Goal: Task Accomplishment & Management: Manage account settings

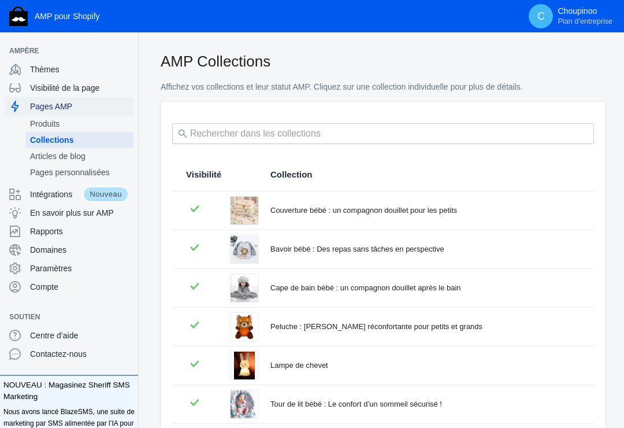
click at [61, 106] on span "Pages AMP" at bounding box center [79, 107] width 99 height 12
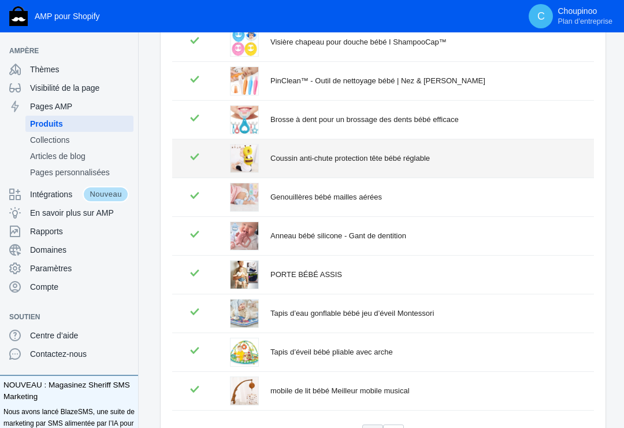
scroll to position [173, 0]
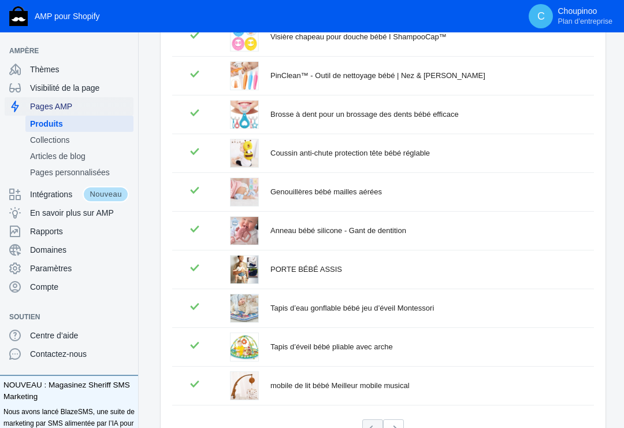
click at [54, 106] on span "Pages AMP" at bounding box center [79, 107] width 99 height 12
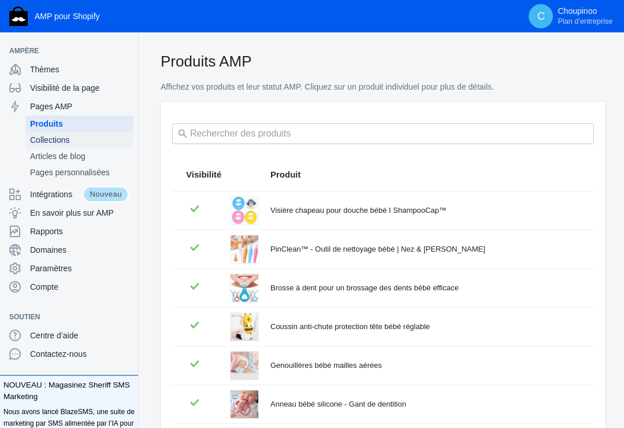
click at [61, 135] on span "Collections" at bounding box center [79, 140] width 99 height 12
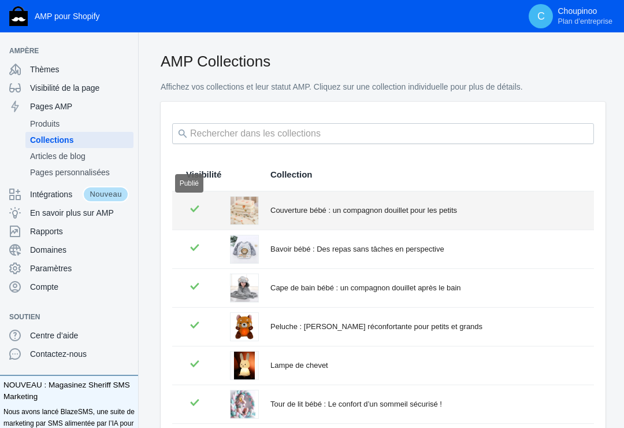
click at [194, 206] on icon at bounding box center [194, 208] width 17 height 17
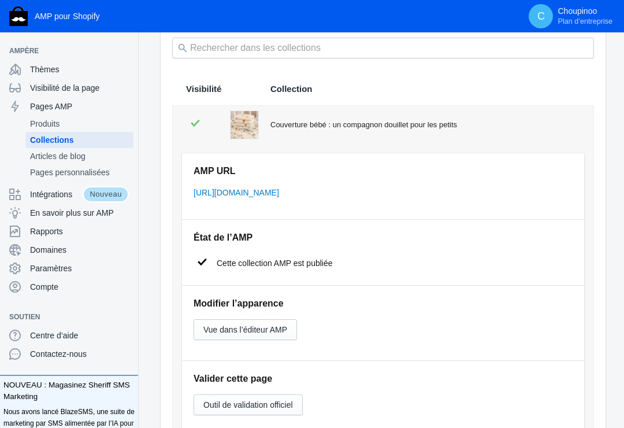
scroll to position [116, 0]
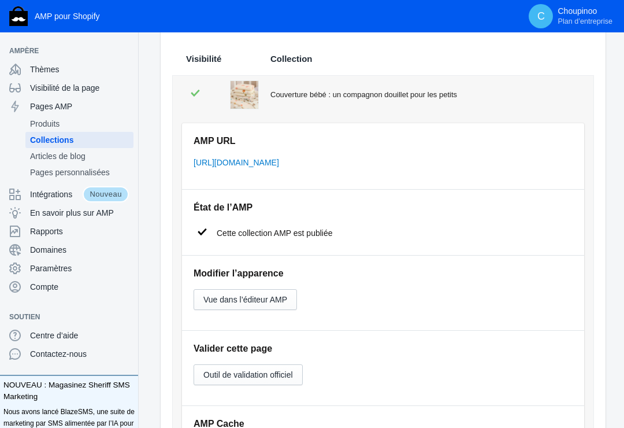
click at [204, 230] on icon at bounding box center [202, 231] width 9 height 7
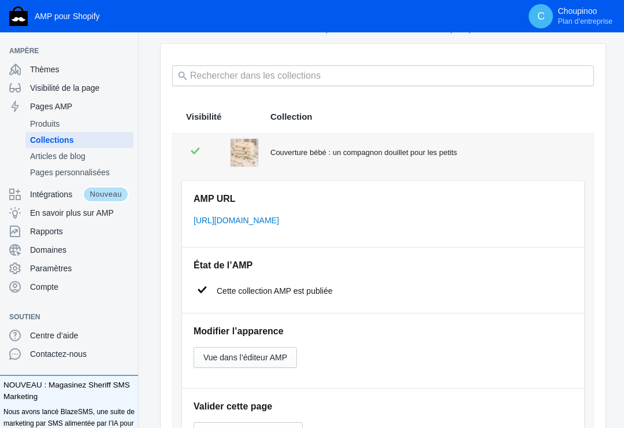
scroll to position [0, 0]
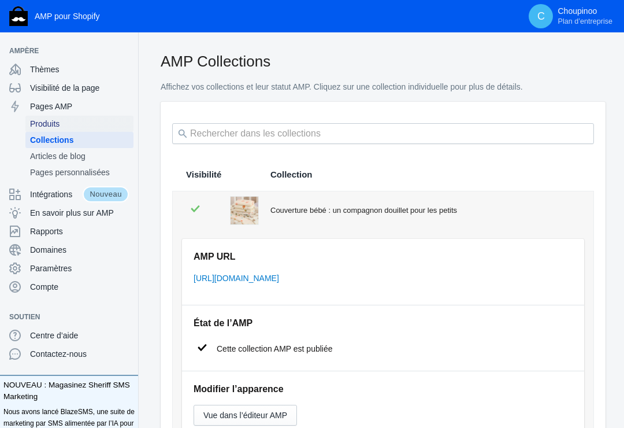
click at [49, 120] on span "Produits" at bounding box center [79, 124] width 99 height 12
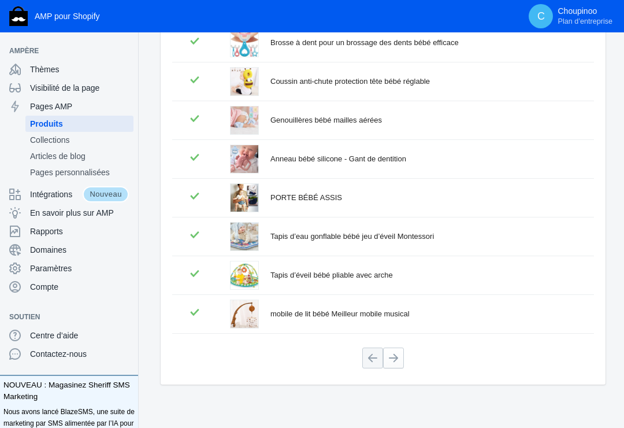
scroll to position [253, 0]
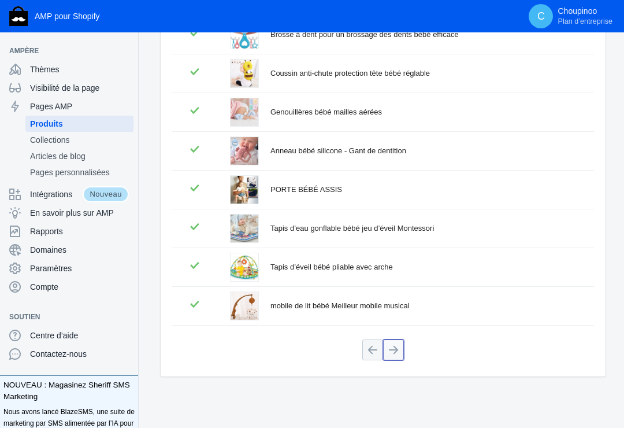
click at [395, 347] on button at bounding box center [393, 349] width 21 height 21
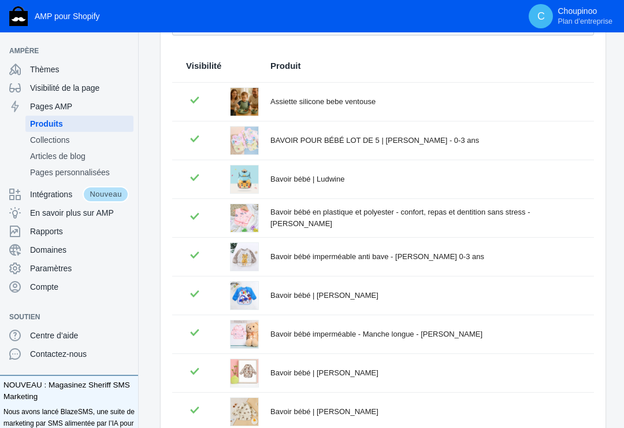
scroll to position [138, 0]
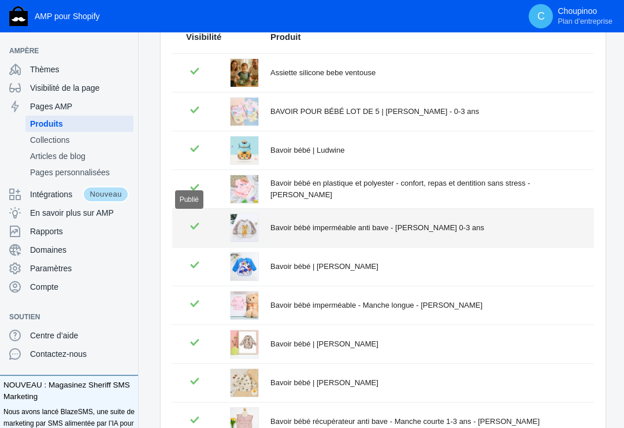
click at [196, 225] on icon at bounding box center [194, 226] width 9 height 7
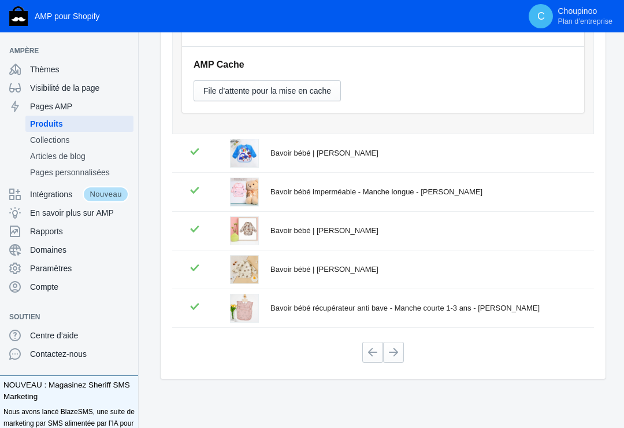
scroll to position [696, 0]
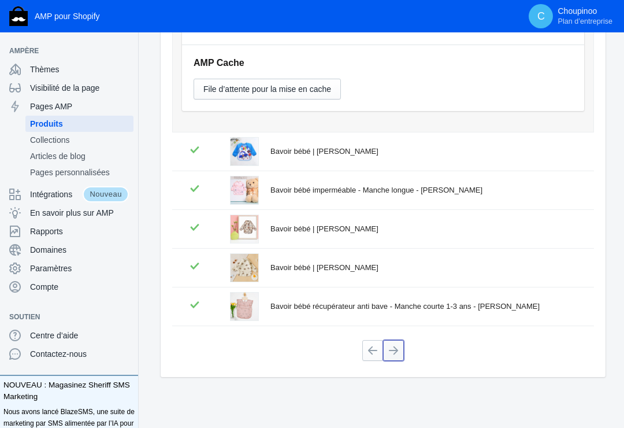
click at [395, 347] on button at bounding box center [393, 350] width 21 height 21
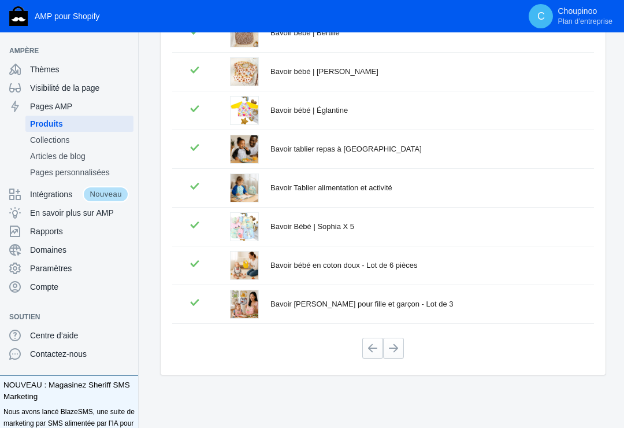
scroll to position [253, 0]
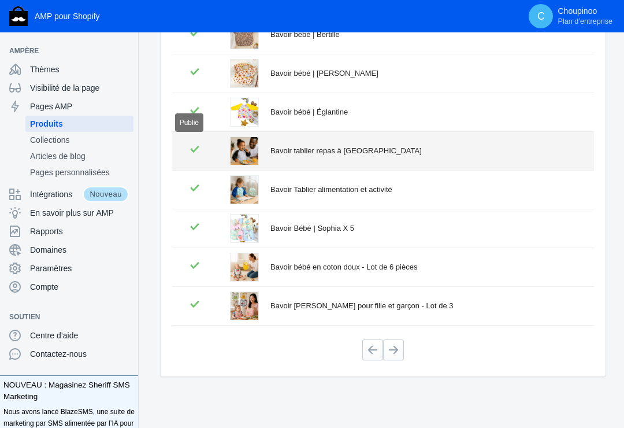
click at [193, 146] on icon at bounding box center [194, 148] width 17 height 17
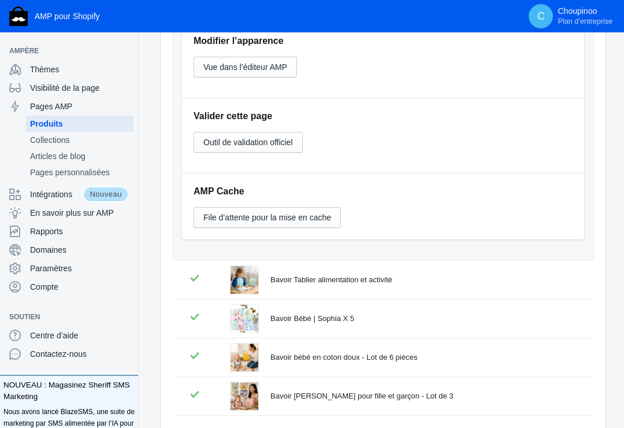
scroll to position [696, 0]
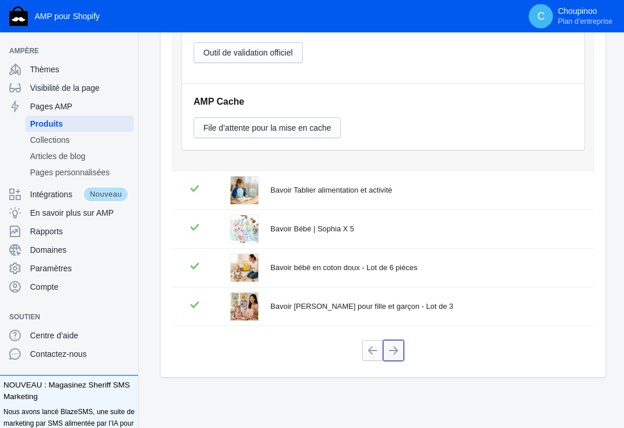
click at [396, 346] on button at bounding box center [393, 350] width 21 height 21
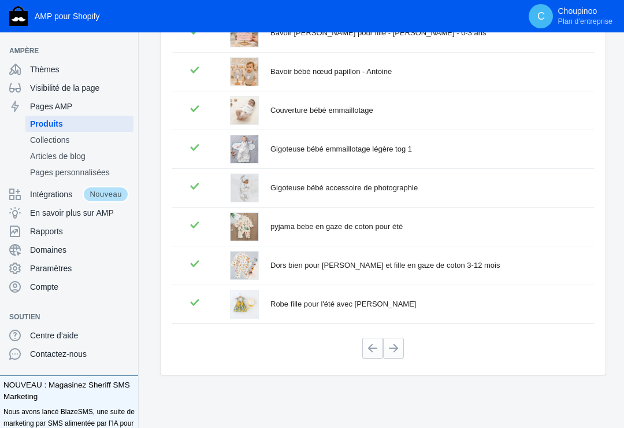
scroll to position [253, 0]
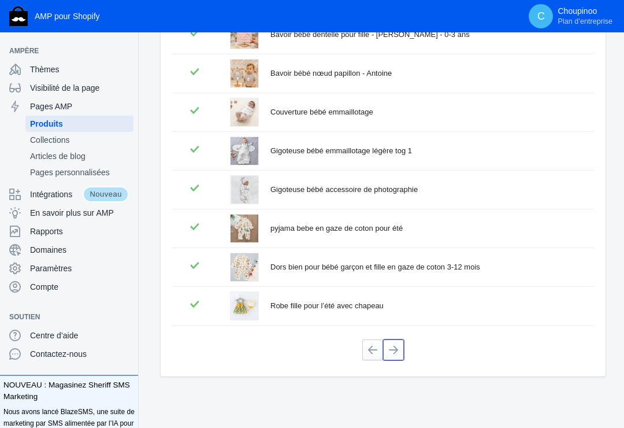
click at [396, 346] on button at bounding box center [393, 349] width 21 height 21
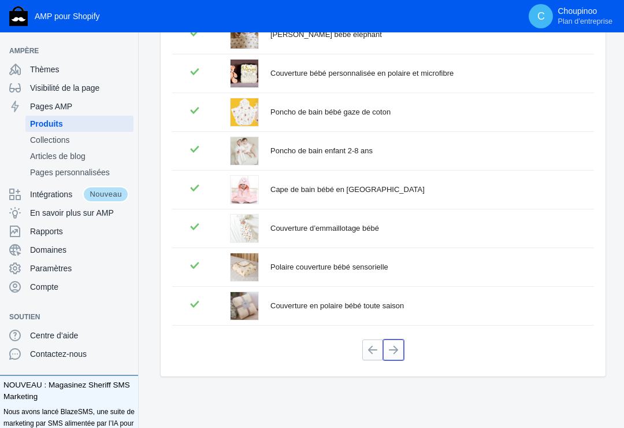
click at [396, 346] on button at bounding box center [393, 349] width 21 height 21
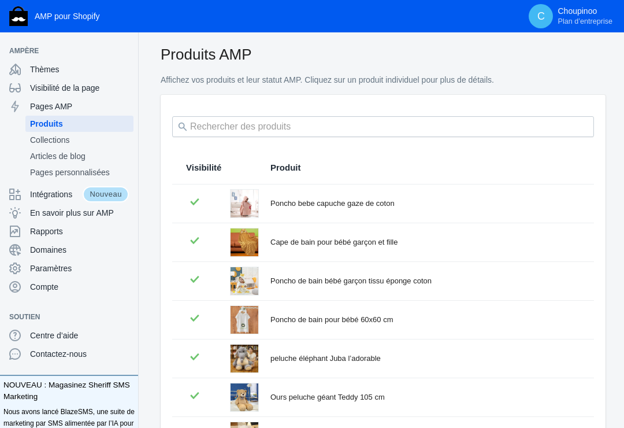
scroll to position [0, 0]
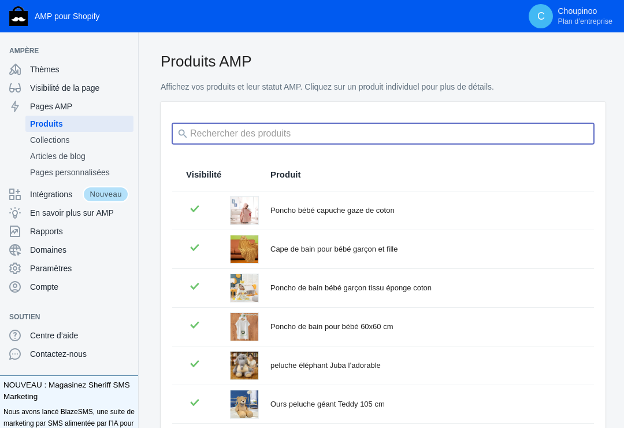
click at [245, 133] on input "search" at bounding box center [383, 133] width 422 height 21
type input "winnie"
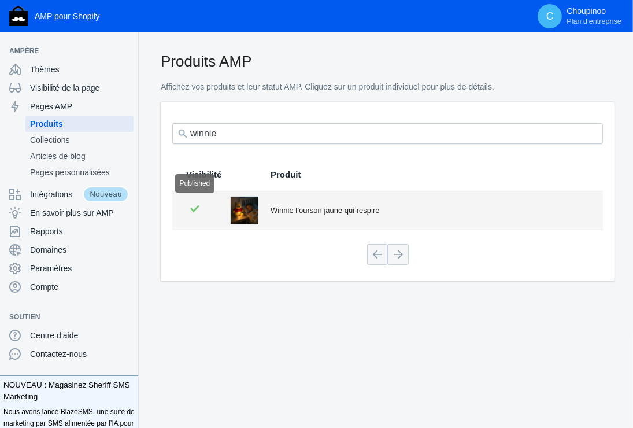
click at [191, 206] on icon at bounding box center [194, 208] width 17 height 17
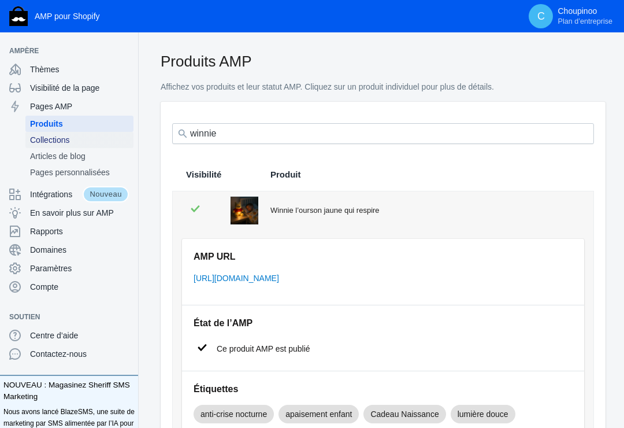
click at [60, 138] on span "Collections" at bounding box center [79, 140] width 99 height 12
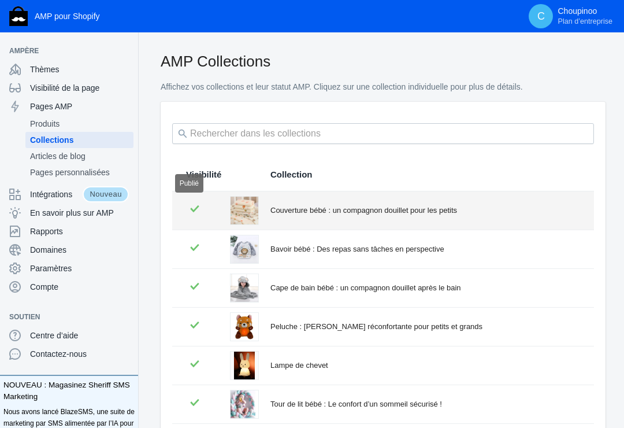
click at [194, 205] on icon at bounding box center [194, 208] width 17 height 17
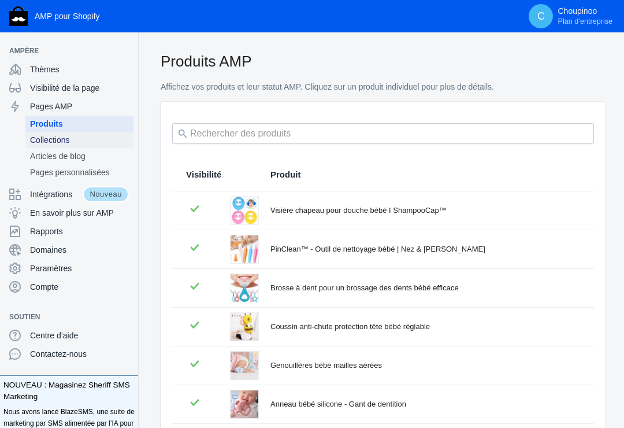
click at [69, 139] on span "Collections" at bounding box center [79, 140] width 99 height 12
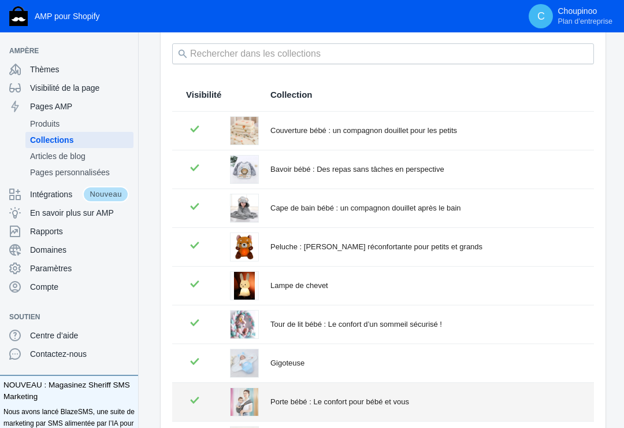
scroll to position [22, 0]
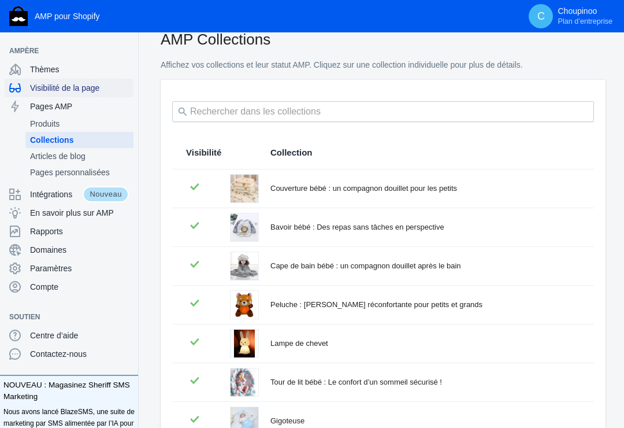
click at [69, 86] on span "Visibilité de la page" at bounding box center [79, 88] width 99 height 12
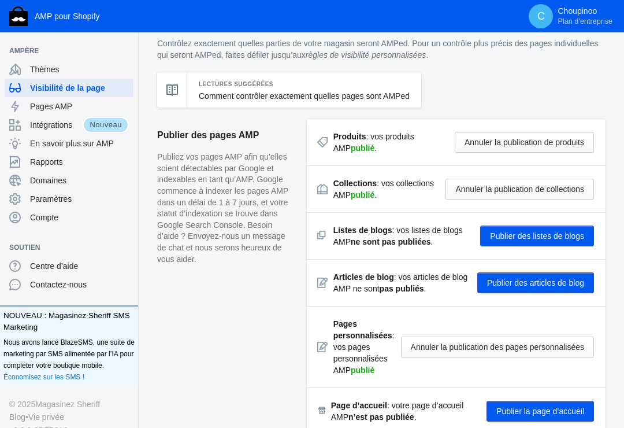
scroll to position [58, 0]
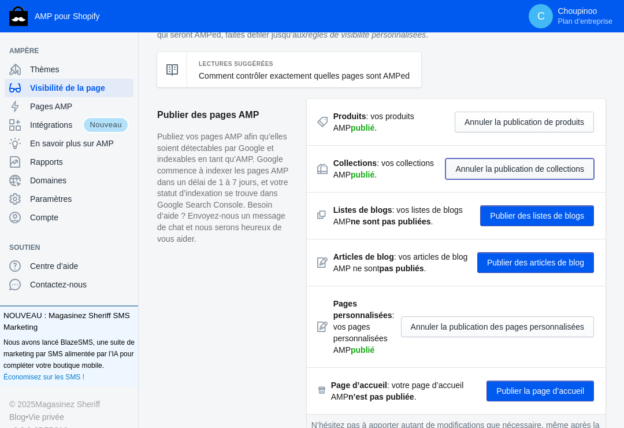
click at [494, 167] on button "Annuler la publication de collections" at bounding box center [520, 168] width 149 height 21
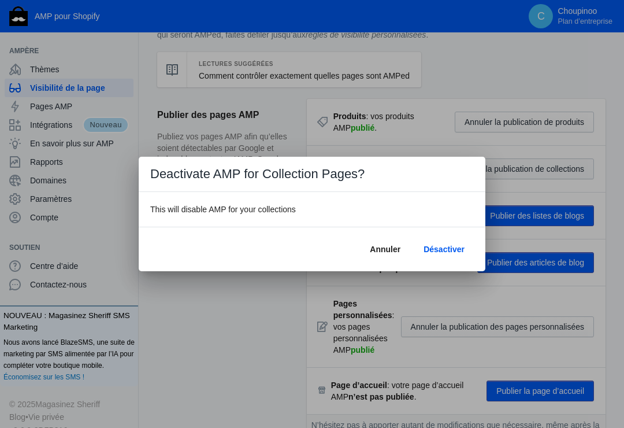
scroll to position [0, 0]
click at [441, 249] on span "Désactiver" at bounding box center [444, 249] width 41 height 9
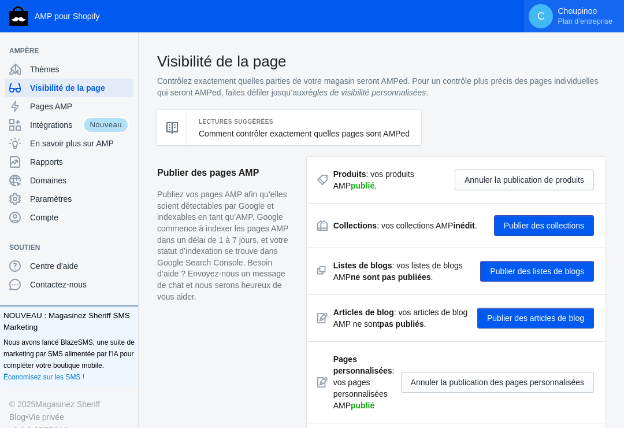
click at [585, 17] on span "Plan d’entreprise" at bounding box center [585, 21] width 55 height 9
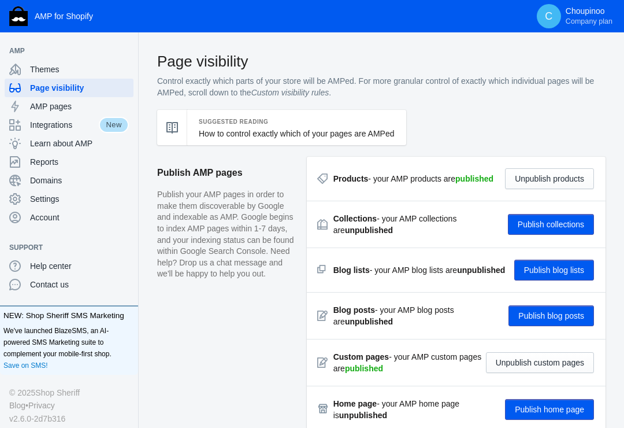
click at [545, 221] on button "Publish collections" at bounding box center [551, 224] width 86 height 21
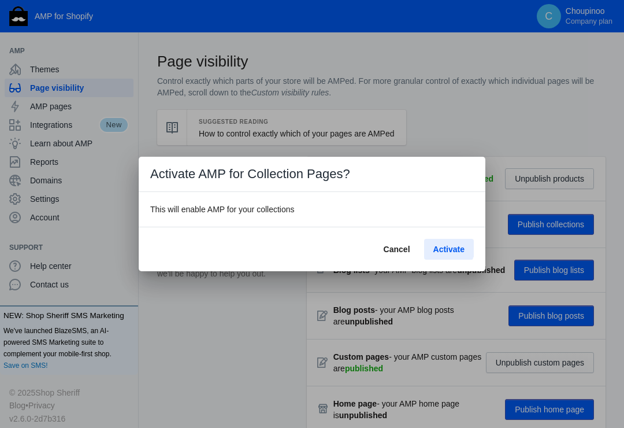
click at [444, 246] on span "Activate" at bounding box center [449, 249] width 31 height 9
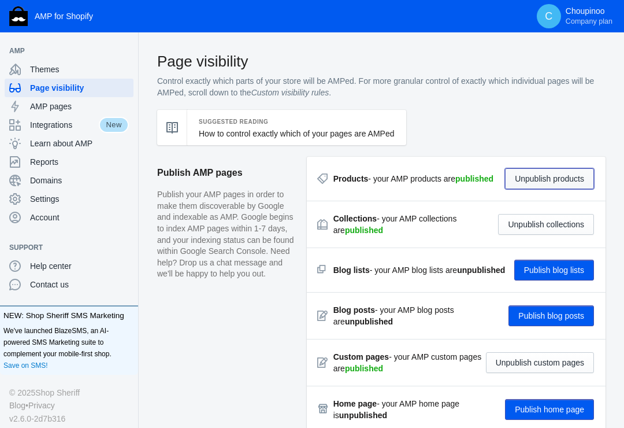
click at [537, 177] on button "Unpublish products" at bounding box center [549, 178] width 89 height 21
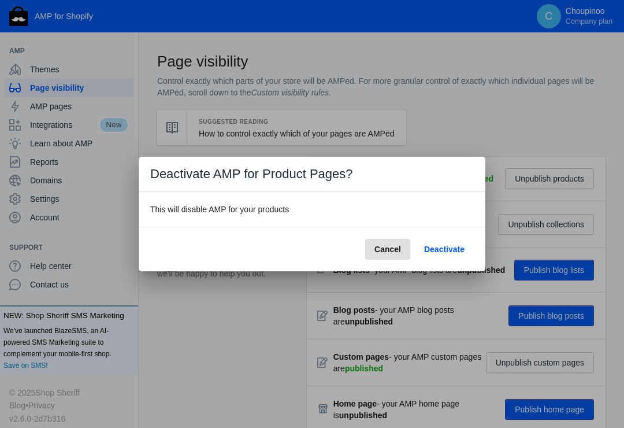
click at [61, 103] on div at bounding box center [312, 214] width 624 height 428
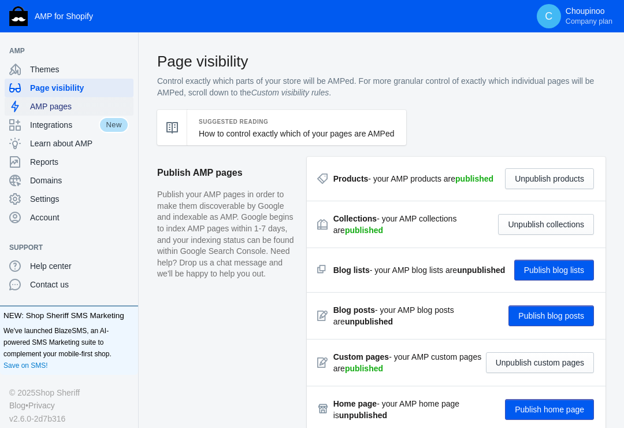
click at [54, 105] on span "AMP pages" at bounding box center [79, 107] width 99 height 12
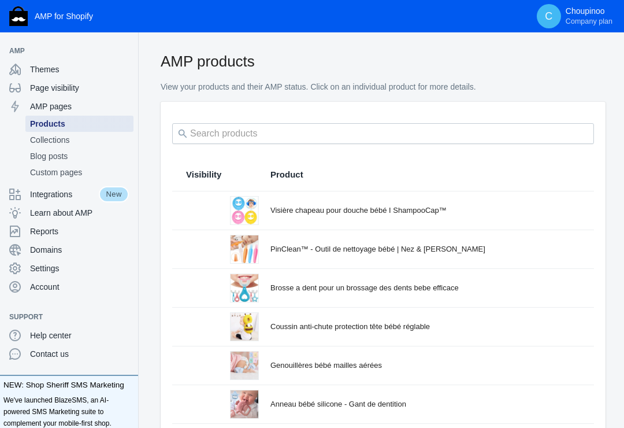
click at [54, 121] on span "Products" at bounding box center [79, 124] width 99 height 12
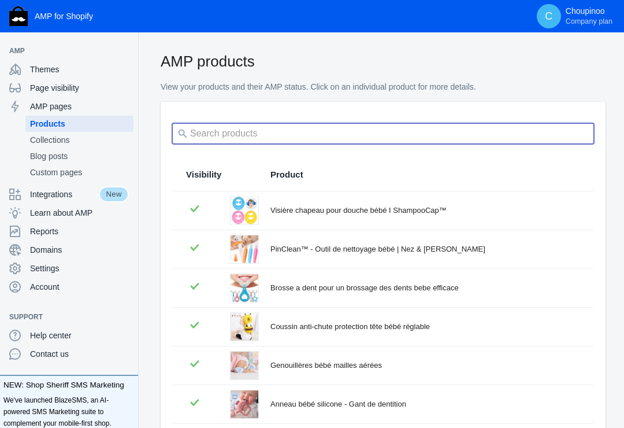
click at [246, 130] on input "search" at bounding box center [383, 133] width 422 height 21
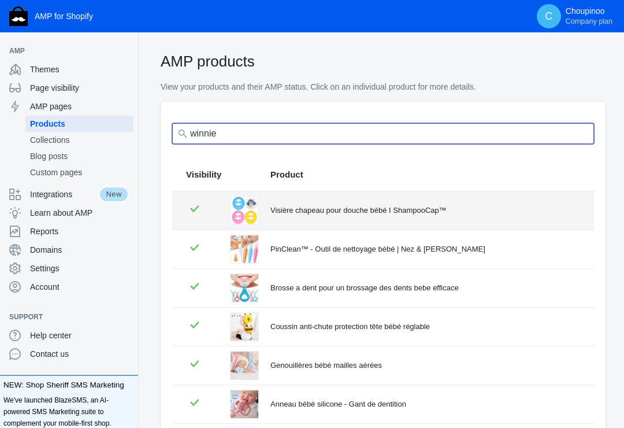
type input "winnie"
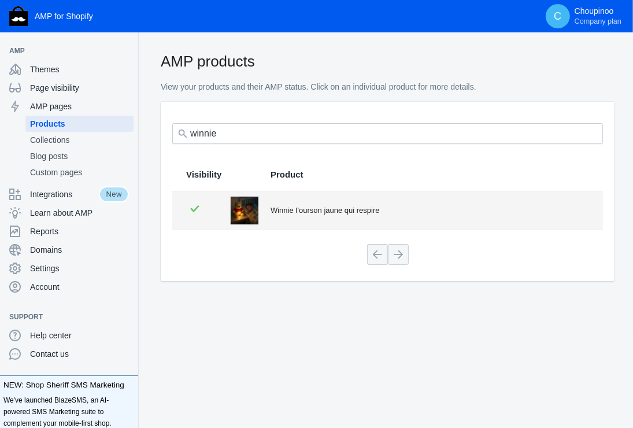
click at [291, 209] on div "Winnie l’ourson jaune qui respire" at bounding box center [430, 211] width 319 height 12
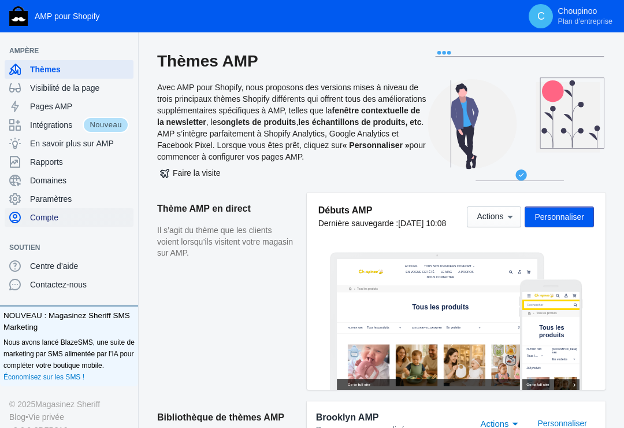
click at [47, 216] on span "Compte" at bounding box center [79, 218] width 99 height 12
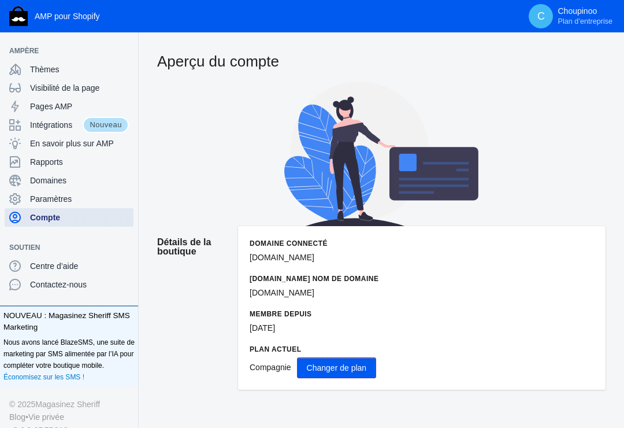
scroll to position [58, 0]
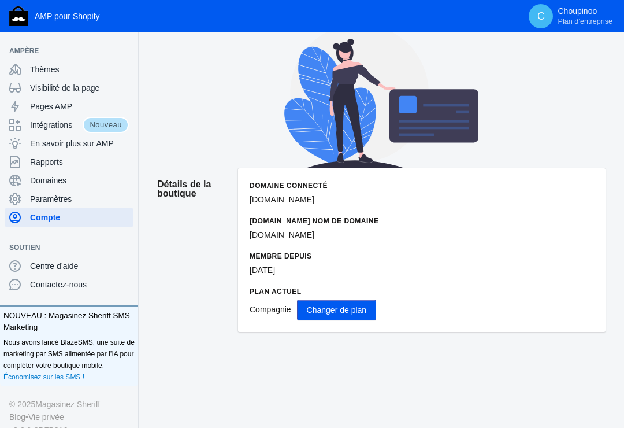
click at [326, 309] on span "Changer de plan" at bounding box center [337, 309] width 60 height 9
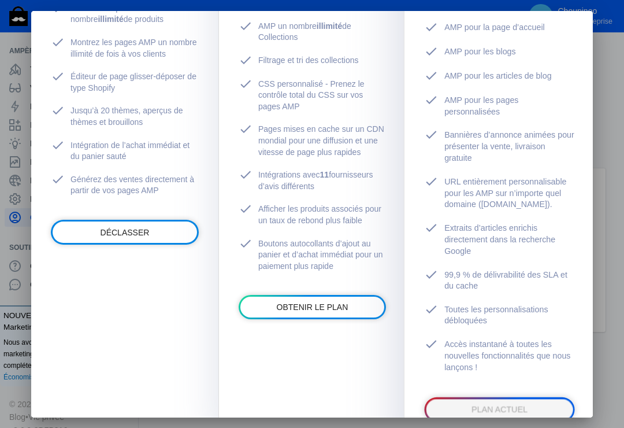
scroll to position [289, 0]
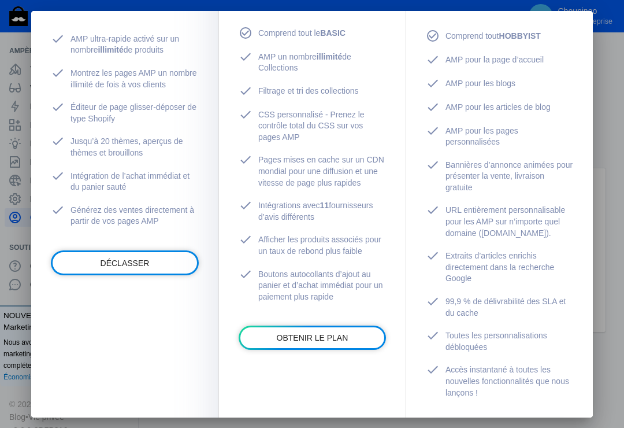
click at [611, 121] on div at bounding box center [312, 214] width 624 height 428
